Goal: Information Seeking & Learning: Learn about a topic

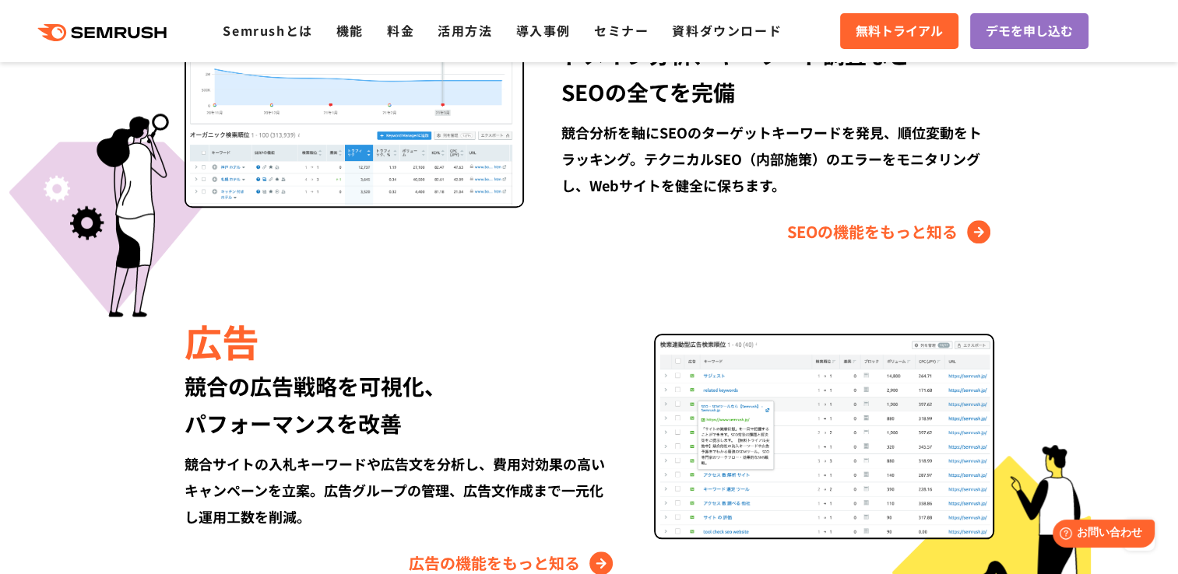
scroll to position [1557, 0]
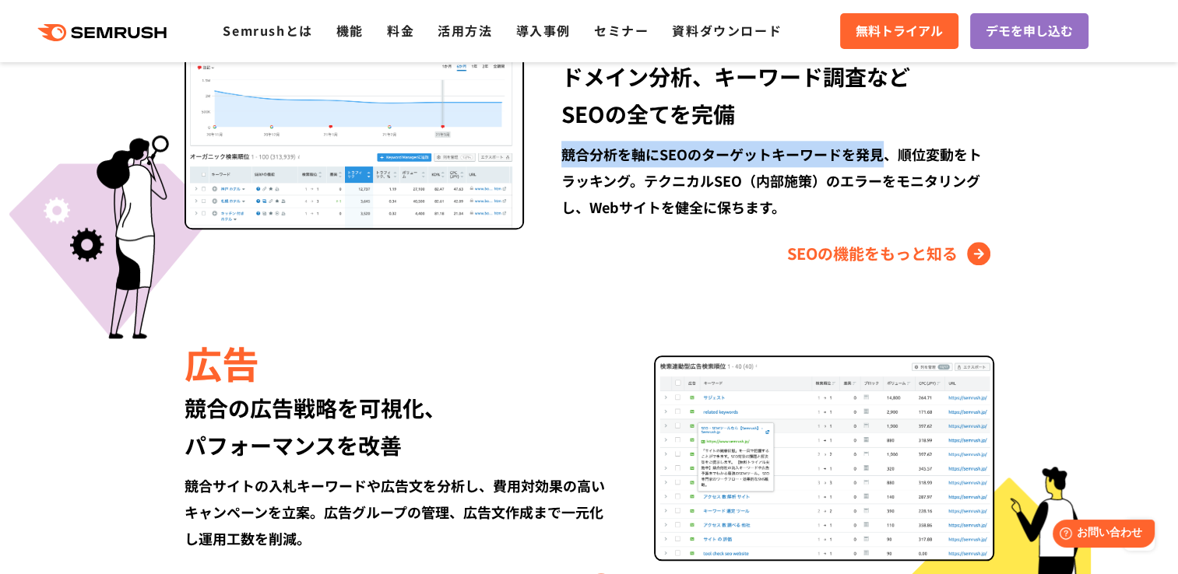
drag, startPoint x: 567, startPoint y: 156, endPoint x: 877, endPoint y: 148, distance: 310.6
click at [877, 148] on div "競合分析を軸にSEOのターゲットキーワードを発見、順位変動をトラッキング。テクニカルSEO（内部施策）のエラーをモニタリングし、Webサイトを健全に保ちます。" at bounding box center [777, 180] width 432 height 79
copy div "競合分析を軸にSEOのターゲットキーワードを発見"
click at [858, 218] on div "競合分析を軸にSEOのターゲットキーワードを発見、順位変動をトラッキング。テクニカルSEO（内部施策）のエラーをモニタリングし、Webサイトを健全に保ちます。" at bounding box center [777, 180] width 432 height 79
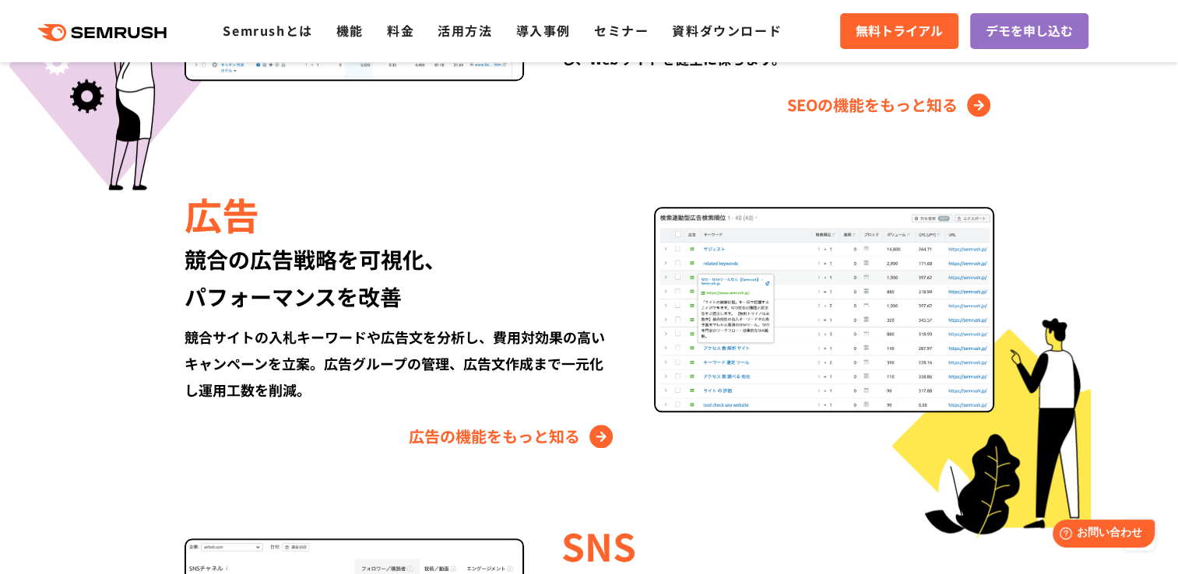
scroll to position [1712, 0]
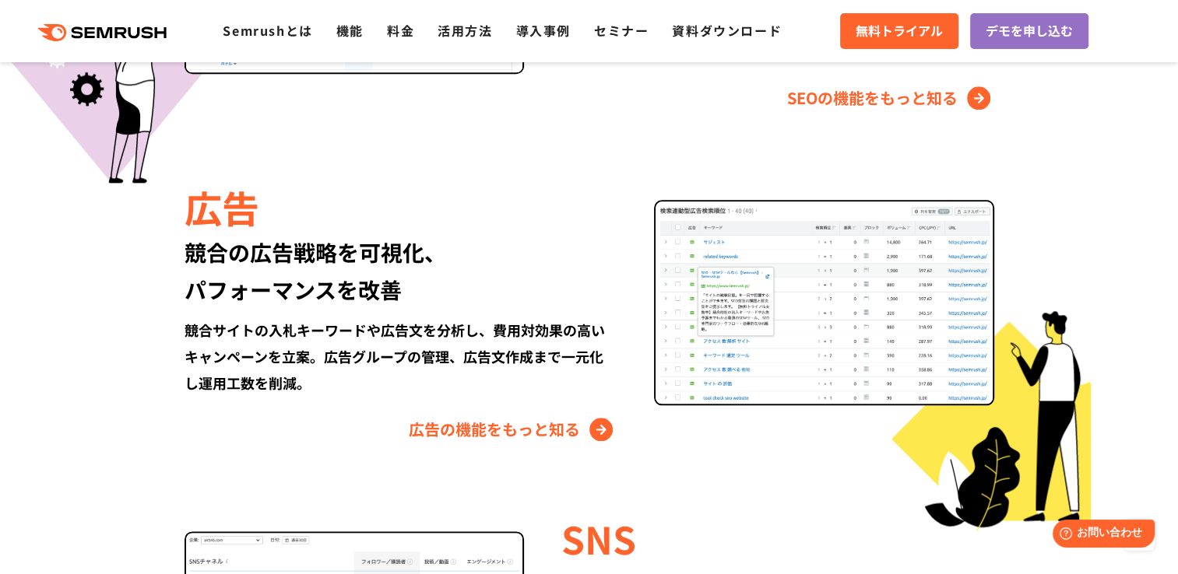
click at [193, 256] on div "競合の広告戦略を可視化、 パフォーマンスを改善" at bounding box center [400, 270] width 432 height 75
drag, startPoint x: 250, startPoint y: 257, endPoint x: 416, endPoint y: 251, distance: 165.9
click at [416, 251] on div "競合の広告戦略を可視化、 パフォーマンスを改善" at bounding box center [400, 270] width 432 height 75
click at [218, 261] on div "競合の広告戦略を可視化、 パフォーマンスを改善" at bounding box center [400, 270] width 432 height 75
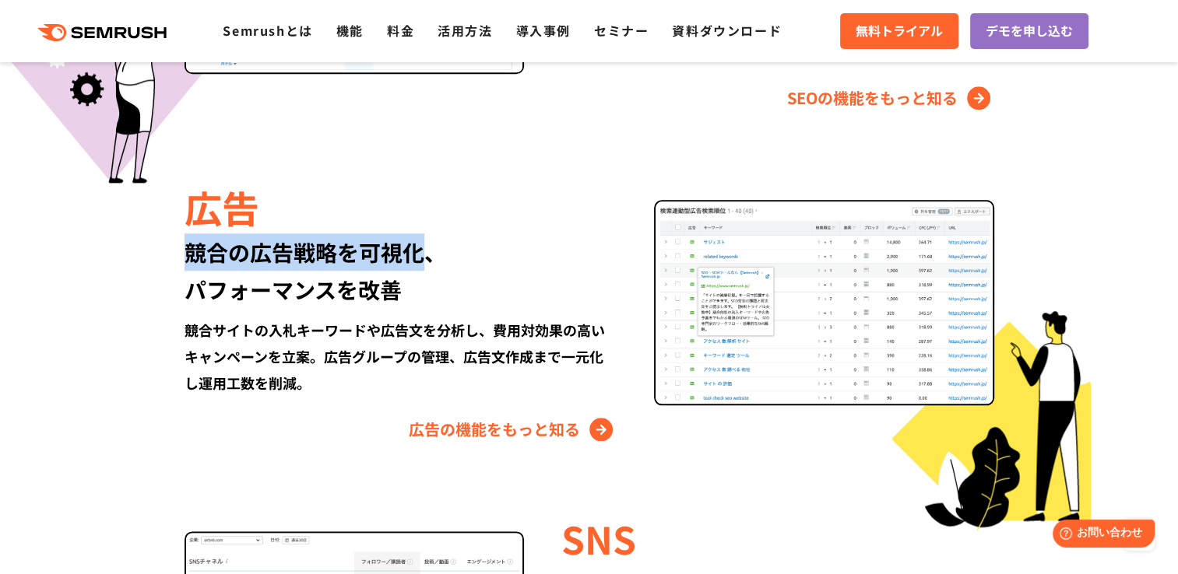
drag, startPoint x: 189, startPoint y: 258, endPoint x: 415, endPoint y: 254, distance: 225.7
click at [415, 254] on div "競合の広告戦略を可視化、 パフォーマンスを改善" at bounding box center [400, 270] width 432 height 75
copy div "競合の広告戦略を可視化"
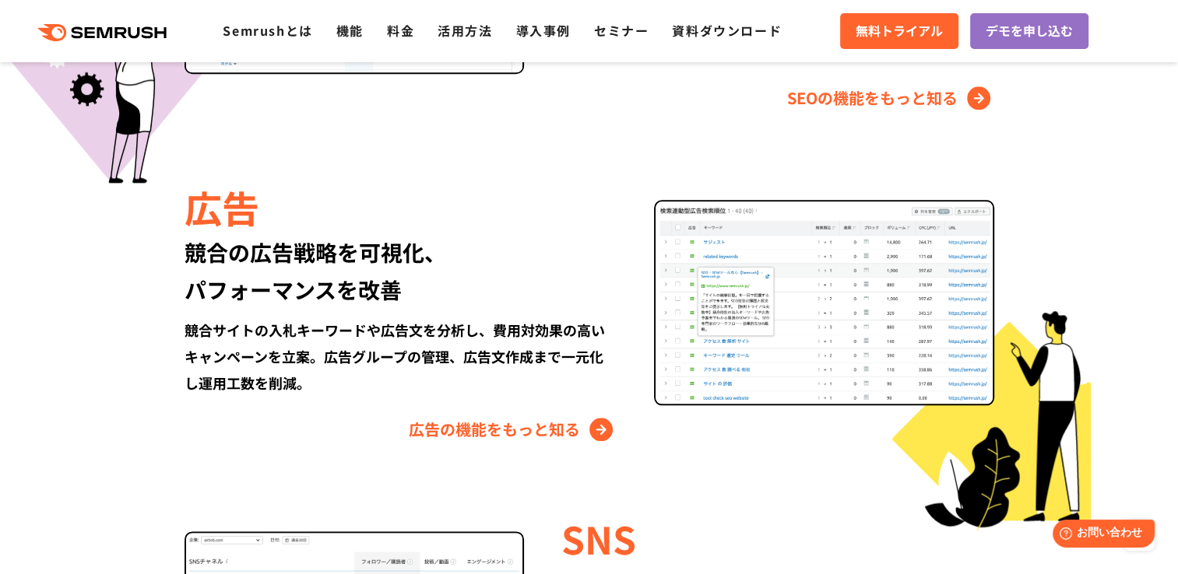
click at [423, 314] on div "広告 競合の広告戦略を可視化、 パフォーマンスを改善 競合サイトの入札キーワードや広告文を分析し、費用対効果の高いキャンペーンを立案。広告グループの管理、広告…" at bounding box center [418, 312] width 469 height 262
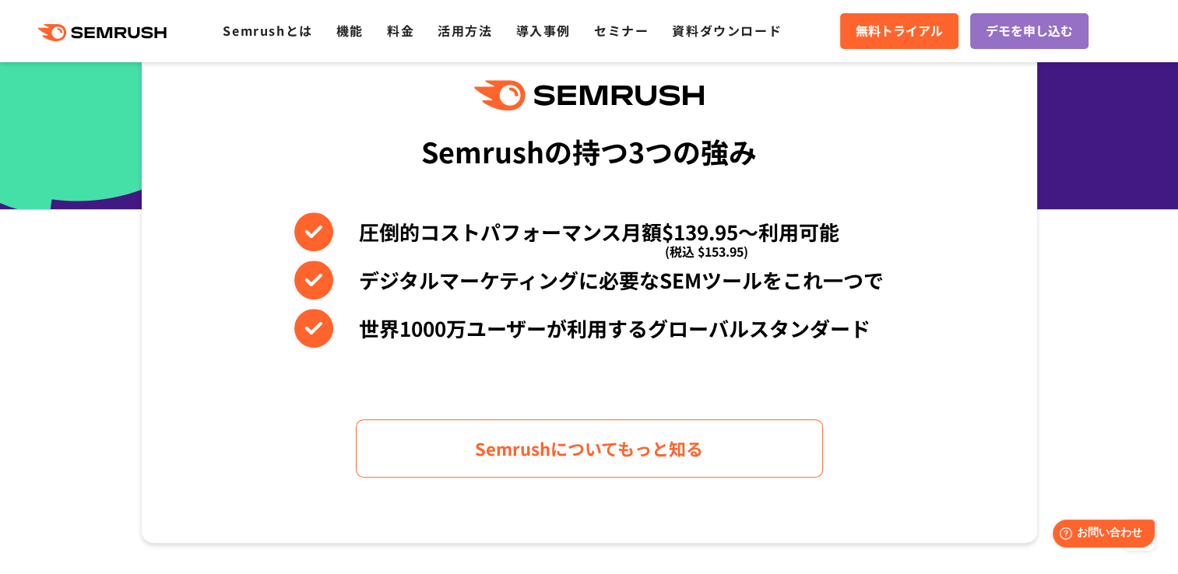
scroll to position [623, 0]
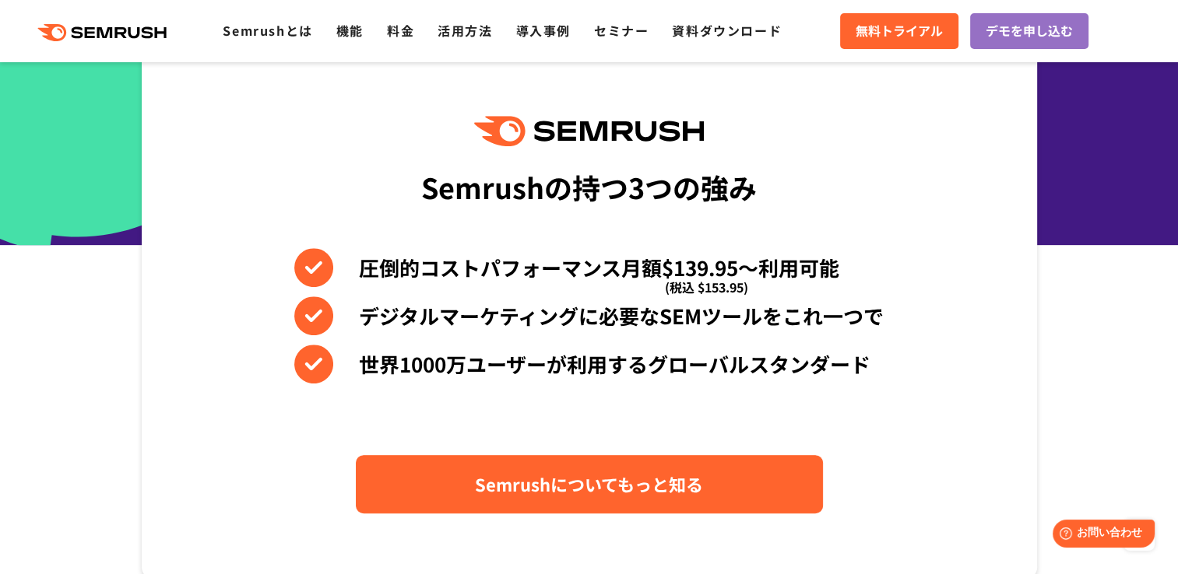
click at [626, 484] on span "Semrushについてもっと知る" at bounding box center [589, 484] width 228 height 27
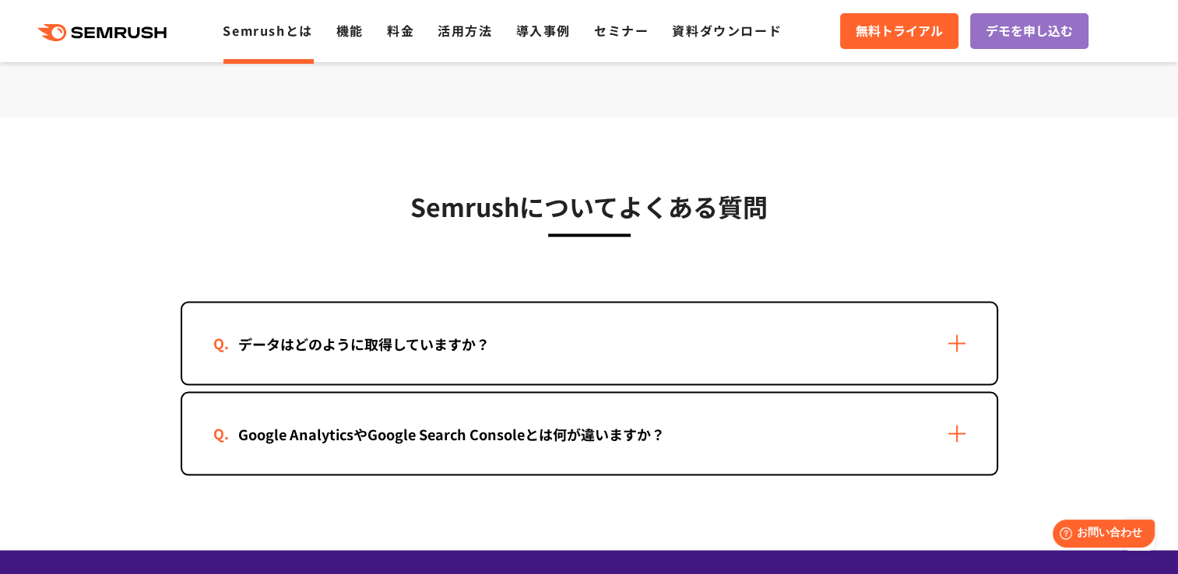
scroll to position [3191, 0]
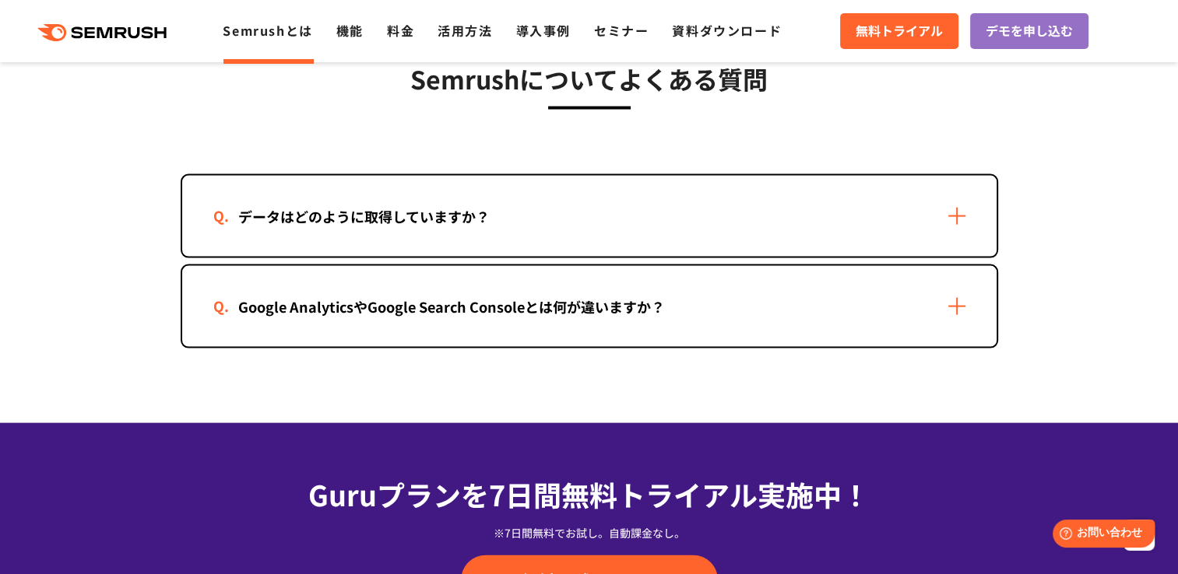
click at [956, 208] on div "データはどのように取得していますか？" at bounding box center [589, 216] width 814 height 81
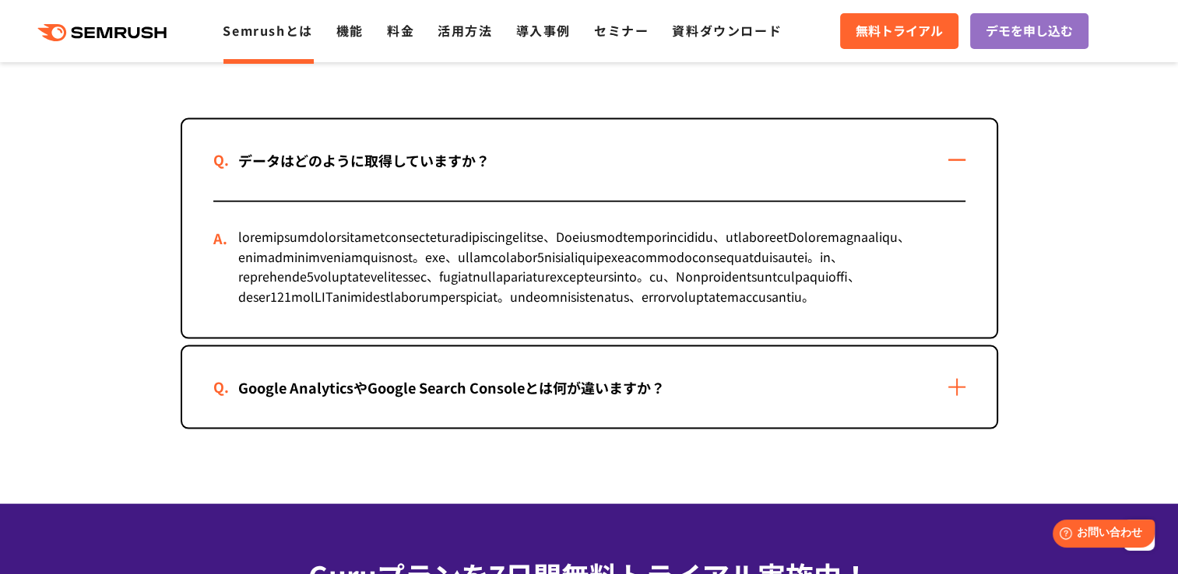
scroll to position [3269, 0]
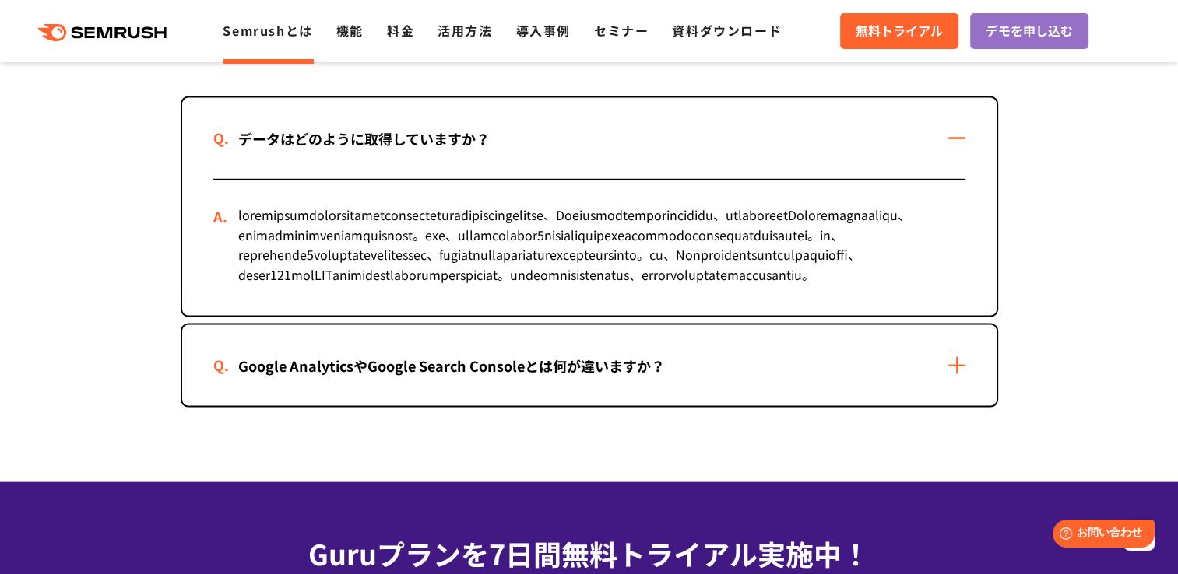
click at [405, 309] on div at bounding box center [589, 248] width 752 height 135
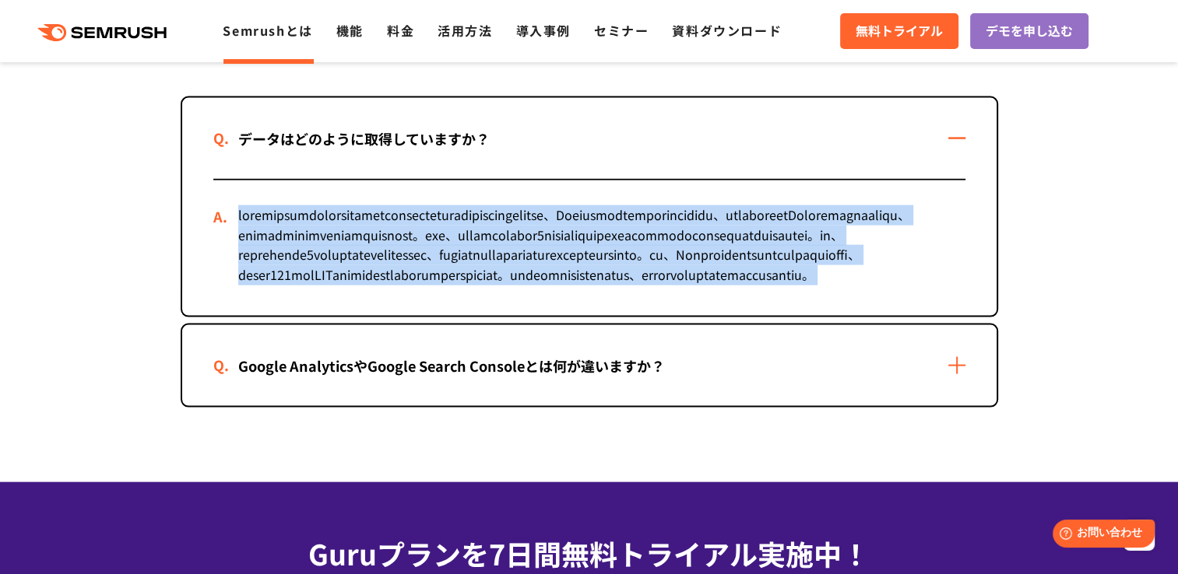
click at [405, 309] on div at bounding box center [589, 248] width 752 height 135
drag, startPoint x: 405, startPoint y: 309, endPoint x: 476, endPoint y: 342, distance: 78.0
click at [476, 316] on div at bounding box center [589, 248] width 752 height 135
click at [1049, 357] on section "Semrushについてよくある質問 データはどのように取得していますか？ Google AnalyticsやGoogle Search Consoleとは何が…" at bounding box center [589, 198] width 1178 height 570
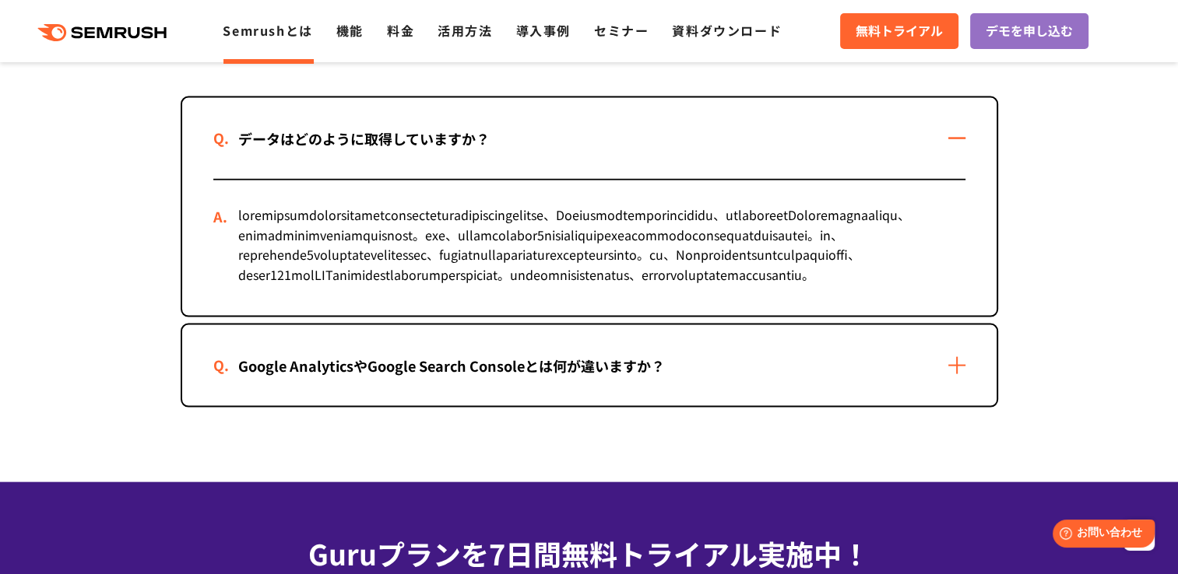
click at [865, 314] on div at bounding box center [589, 248] width 752 height 135
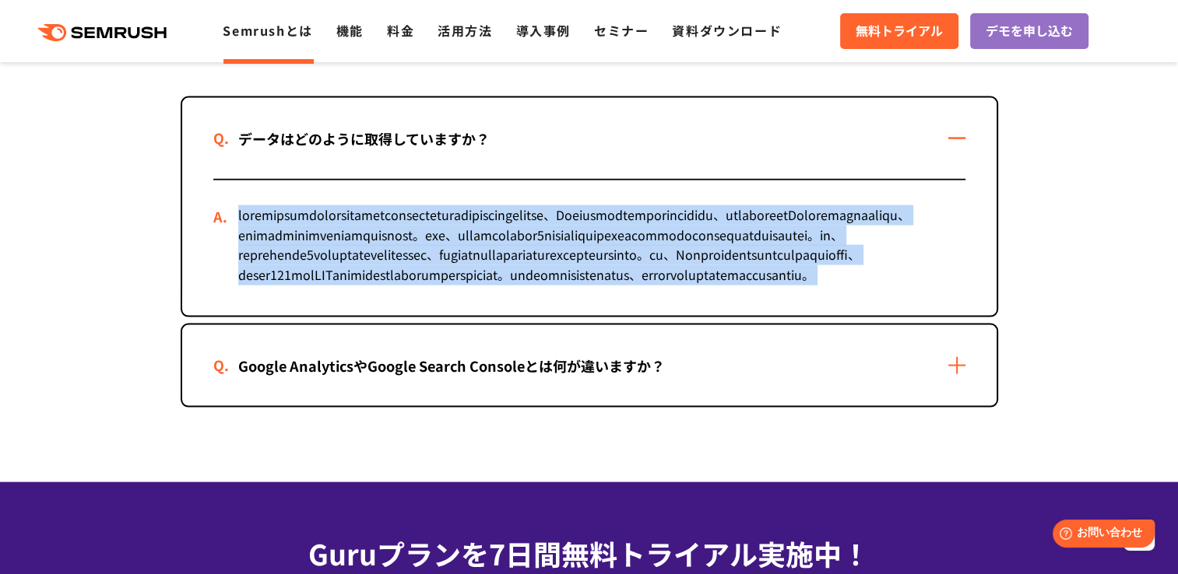
click at [865, 314] on div at bounding box center [589, 248] width 752 height 135
drag, startPoint x: 865, startPoint y: 314, endPoint x: 872, endPoint y: 342, distance: 28.7
click at [872, 316] on div at bounding box center [589, 248] width 752 height 135
click at [1081, 394] on section "Semrushについてよくある質問 データはどのように取得していますか？ Google AnalyticsやGoogle Search Consoleとは何が…" at bounding box center [589, 198] width 1178 height 570
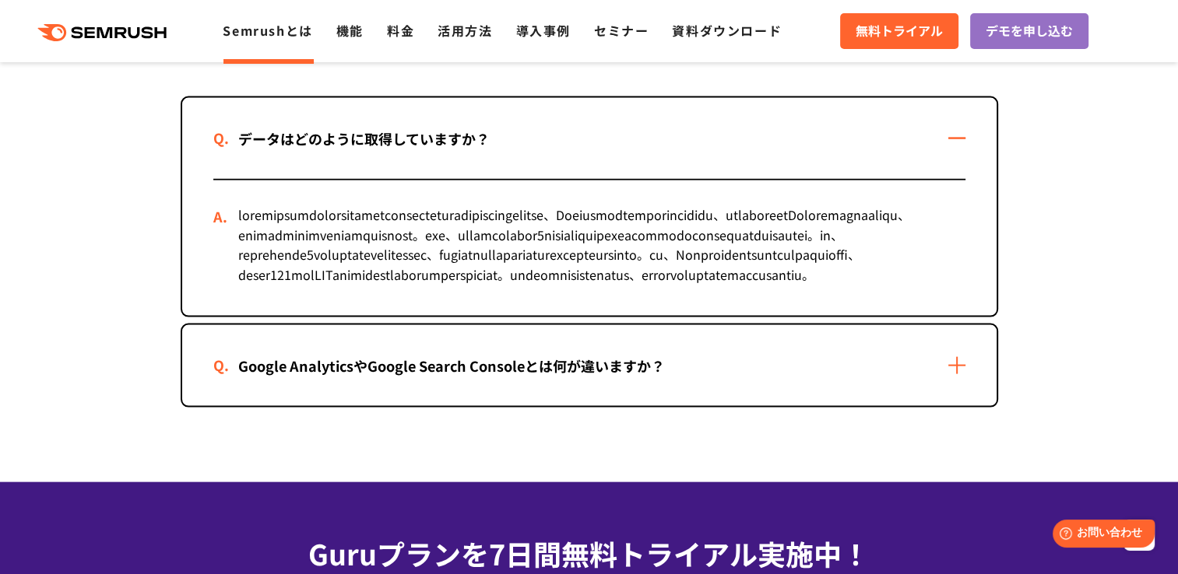
click at [958, 406] on div "Google AnalyticsやGoogle Search Consoleとは何が違いますか？" at bounding box center [589, 365] width 814 height 81
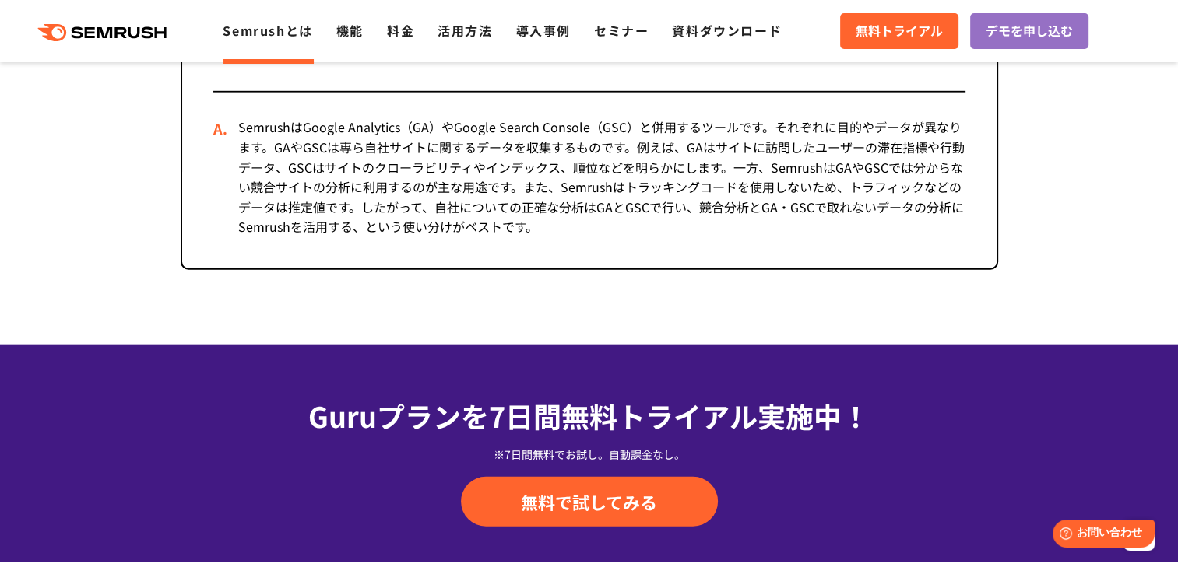
scroll to position [3580, 0]
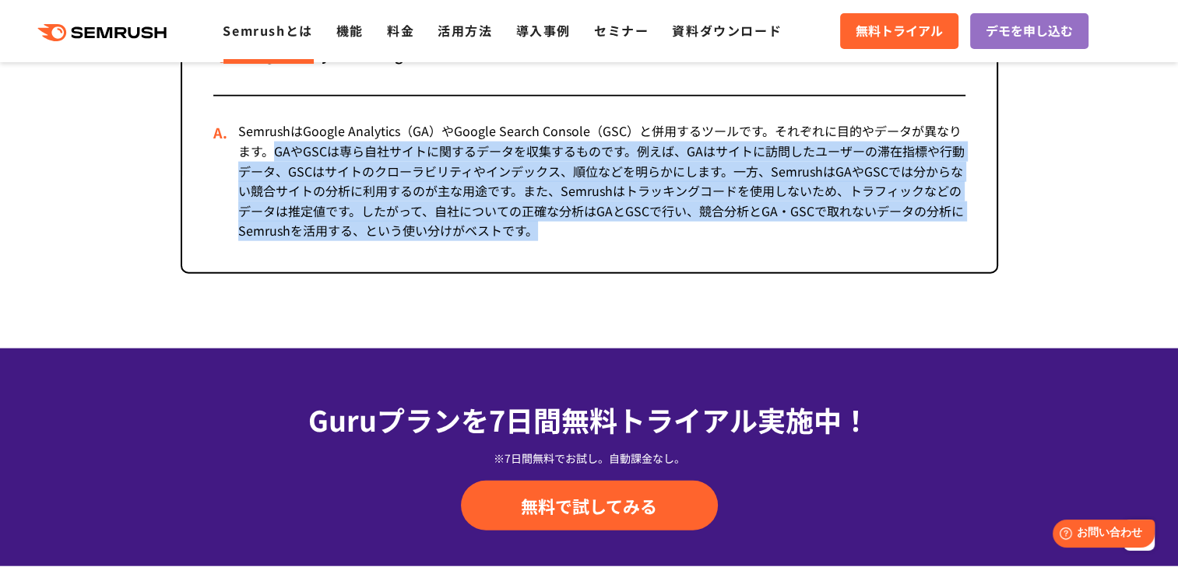
drag, startPoint x: 274, startPoint y: 207, endPoint x: 537, endPoint y: 290, distance: 275.9
click at [537, 272] on div "SemrushはGoogle Analytics（GA）やGoogle Search Console（GSC）と併用するツールです。それぞれに目的やデータが異…" at bounding box center [589, 185] width 752 height 176
drag, startPoint x: 537, startPoint y: 290, endPoint x: 547, endPoint y: 295, distance: 11.1
click at [547, 272] on div "SemrushはGoogle Analytics（GA）やGoogle Search Console（GSC）と併用するツールです。それぞれに目的やデータが異…" at bounding box center [589, 185] width 752 height 176
click at [573, 272] on div "SemrushはGoogle Analytics（GA）やGoogle Search Console（GSC）と併用するツールです。それぞれに目的やデータが異…" at bounding box center [589, 185] width 752 height 176
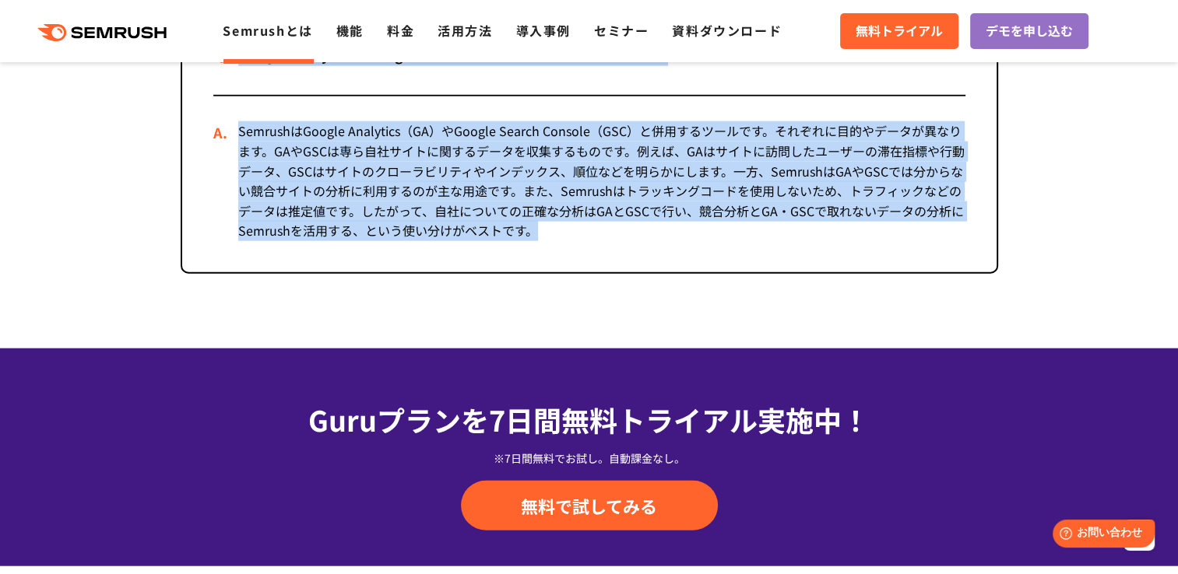
drag, startPoint x: 539, startPoint y: 288, endPoint x: 235, endPoint y: 132, distance: 341.1
click at [235, 132] on div "Google AnalyticsやGoogle Search Consoleとは何が違いますか？" at bounding box center [589, 143] width 814 height 258
click at [235, 95] on div "Google AnalyticsやGoogle Search Consoleとは何が違いますか？" at bounding box center [589, 54] width 814 height 81
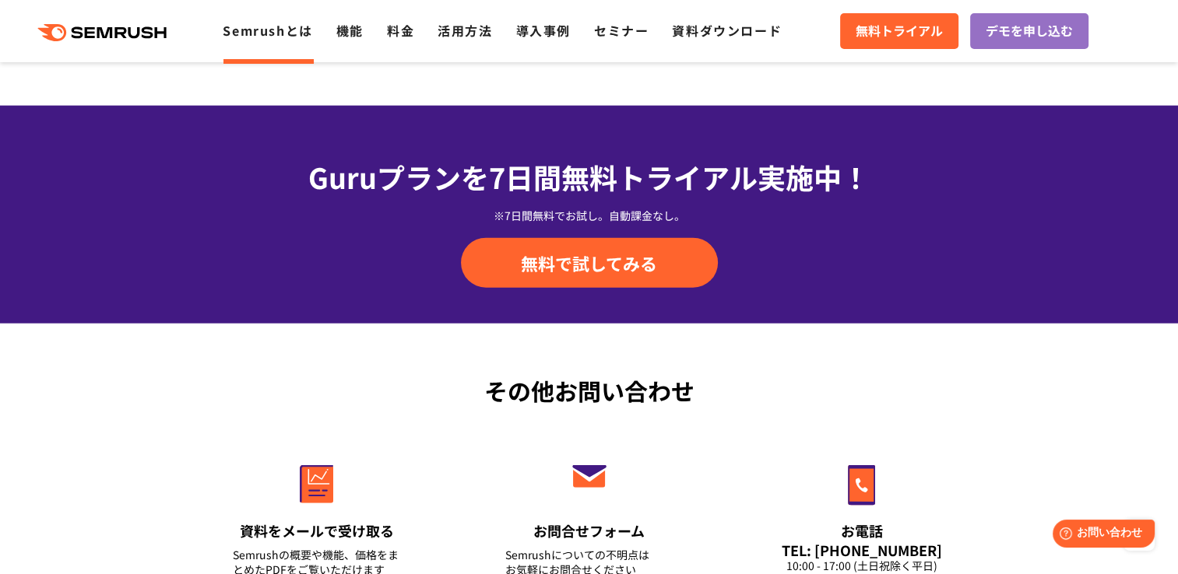
scroll to position [3502, 0]
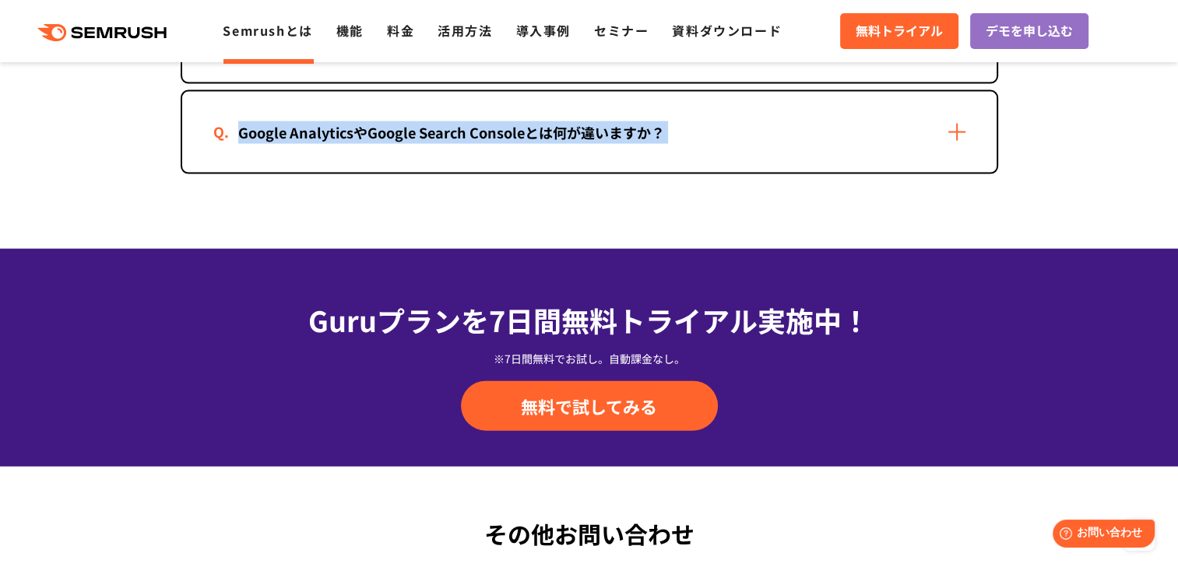
click at [954, 173] on div "Google AnalyticsやGoogle Search Consoleとは何が違いますか？" at bounding box center [589, 132] width 814 height 81
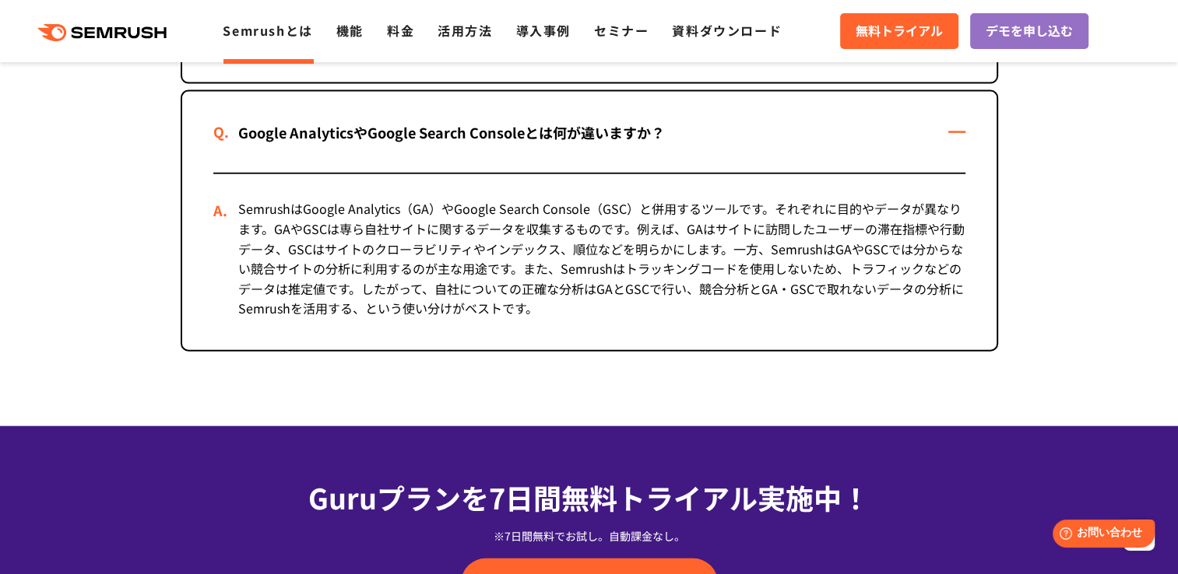
click at [470, 294] on div "SemrushはGoogle Analytics（GA）やGoogle Search Console（GSC）と併用するツールです。それぞれに目的やデータが異…" at bounding box center [589, 262] width 752 height 176
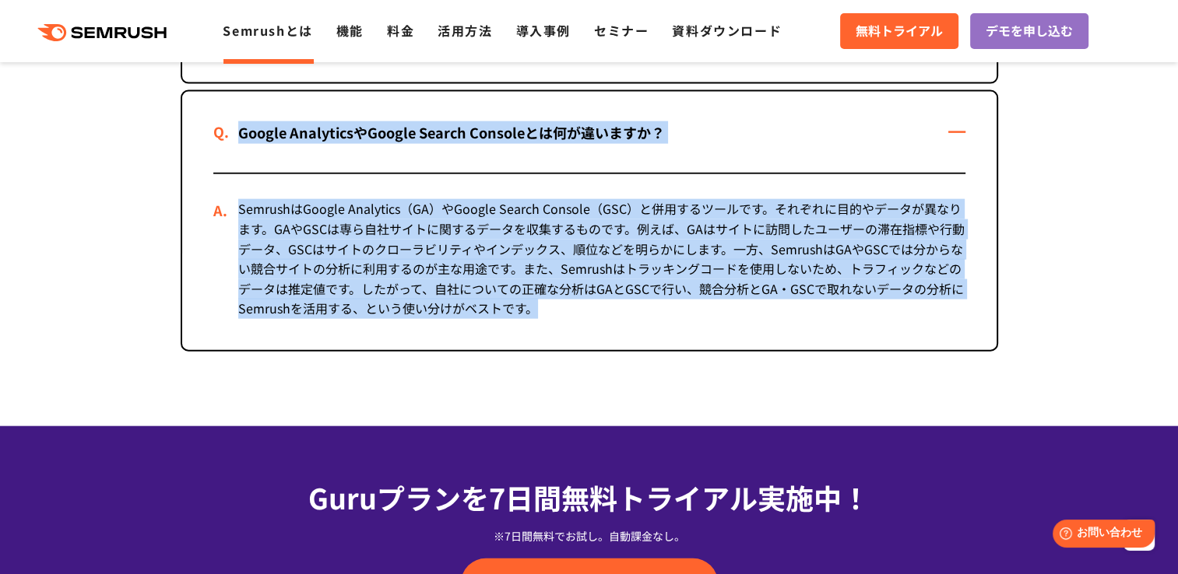
drag, startPoint x: 207, startPoint y: 184, endPoint x: 623, endPoint y: 372, distance: 456.0
click at [623, 350] on div "Google AnalyticsやGoogle Search Consoleとは何が違いますか？" at bounding box center [589, 221] width 814 height 258
copy div "Google AnalyticsやGoogle Search Consoleとは何が違いますか？ SemrushはGoogle Analytics（GA）やG…"
drag, startPoint x: 678, startPoint y: 420, endPoint x: 676, endPoint y: 430, distance: 10.4
click at [677, 420] on section "Semrushについてよくある質問 データはどのように取得していますか？ Google AnalyticsやGoogle Search Consoleとは何が…" at bounding box center [589, 52] width 1178 height 747
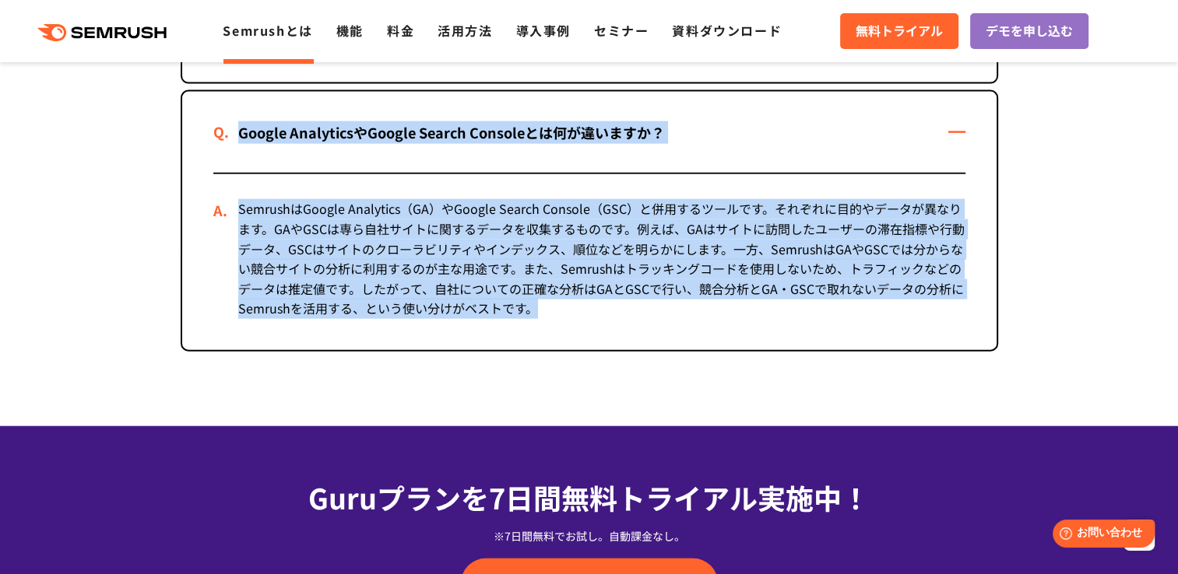
click at [111, 166] on section "Semrushについてよくある質問 データはどのように取得していますか？ Google AnalyticsやGoogle Search Consoleとは何が…" at bounding box center [589, 52] width 1178 height 747
click at [1046, 268] on section "Semrushについてよくある質問 データはどのように取得していますか？ Google AnalyticsやGoogle Search Consoleとは何が…" at bounding box center [589, 52] width 1178 height 747
